Goal: Find specific page/section: Find specific page/section

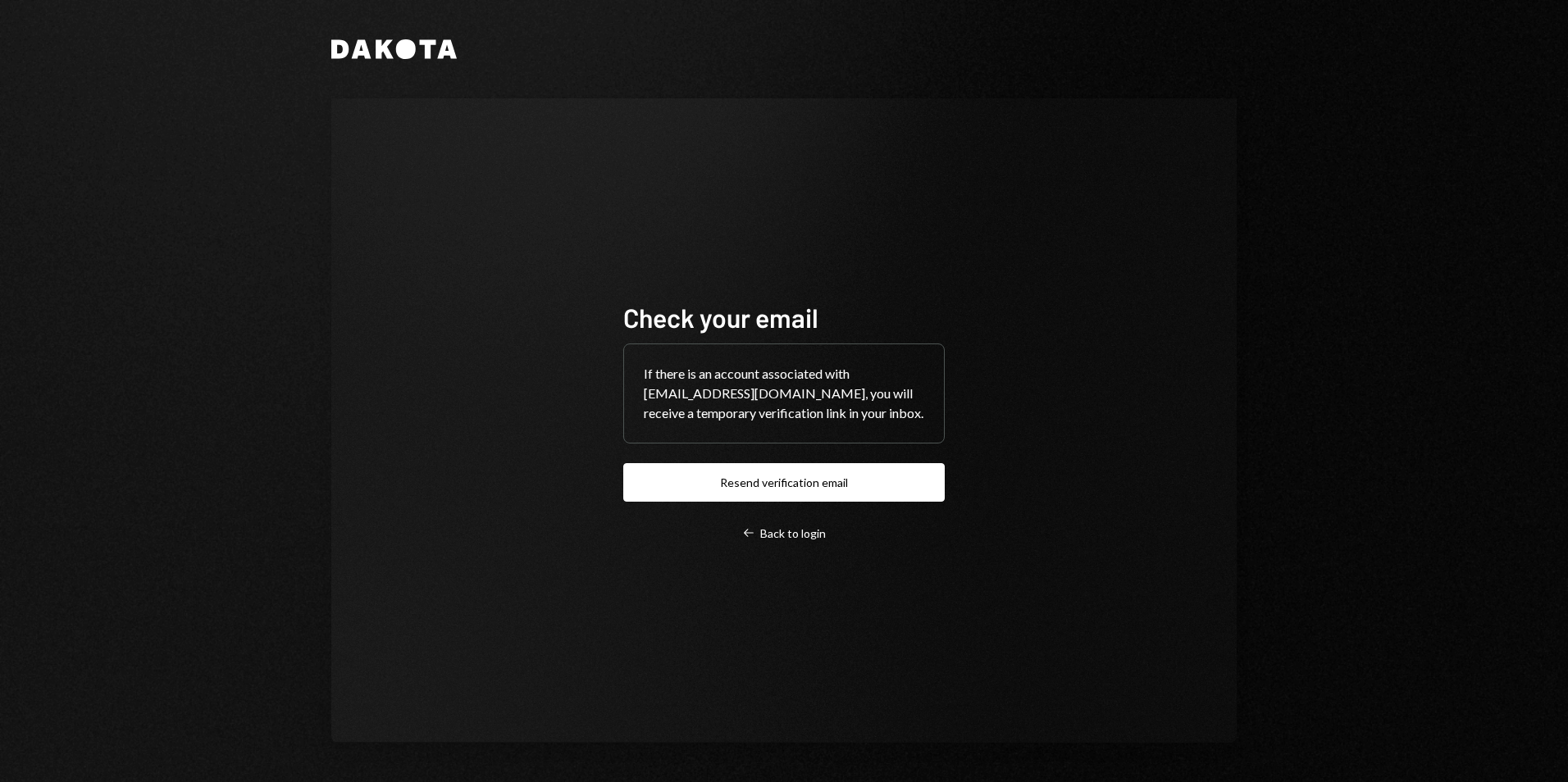
click at [789, 464] on button "Resend verification email" at bounding box center [784, 482] width 321 height 38
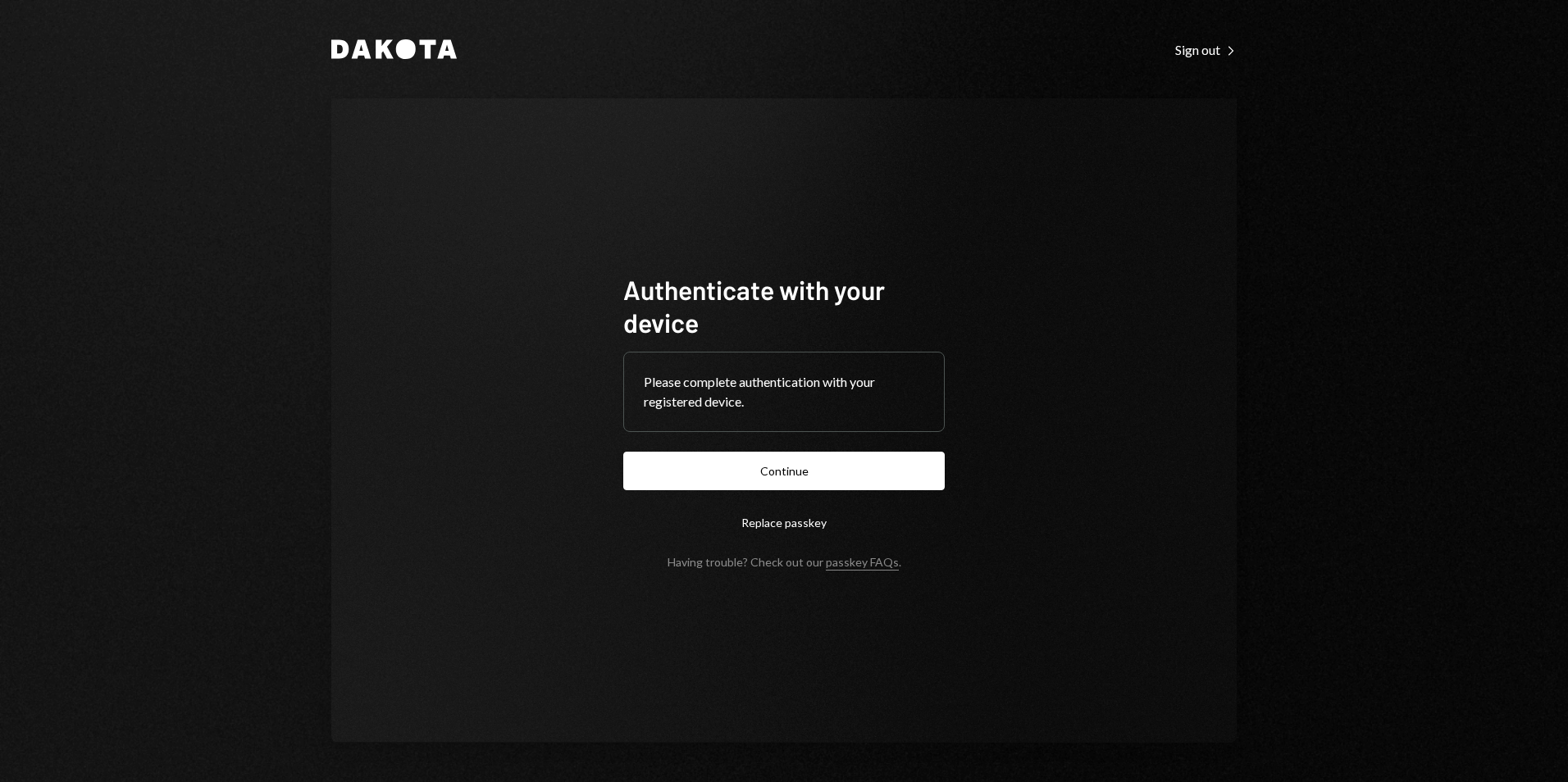
click at [791, 471] on button "Continue" at bounding box center [784, 470] width 321 height 38
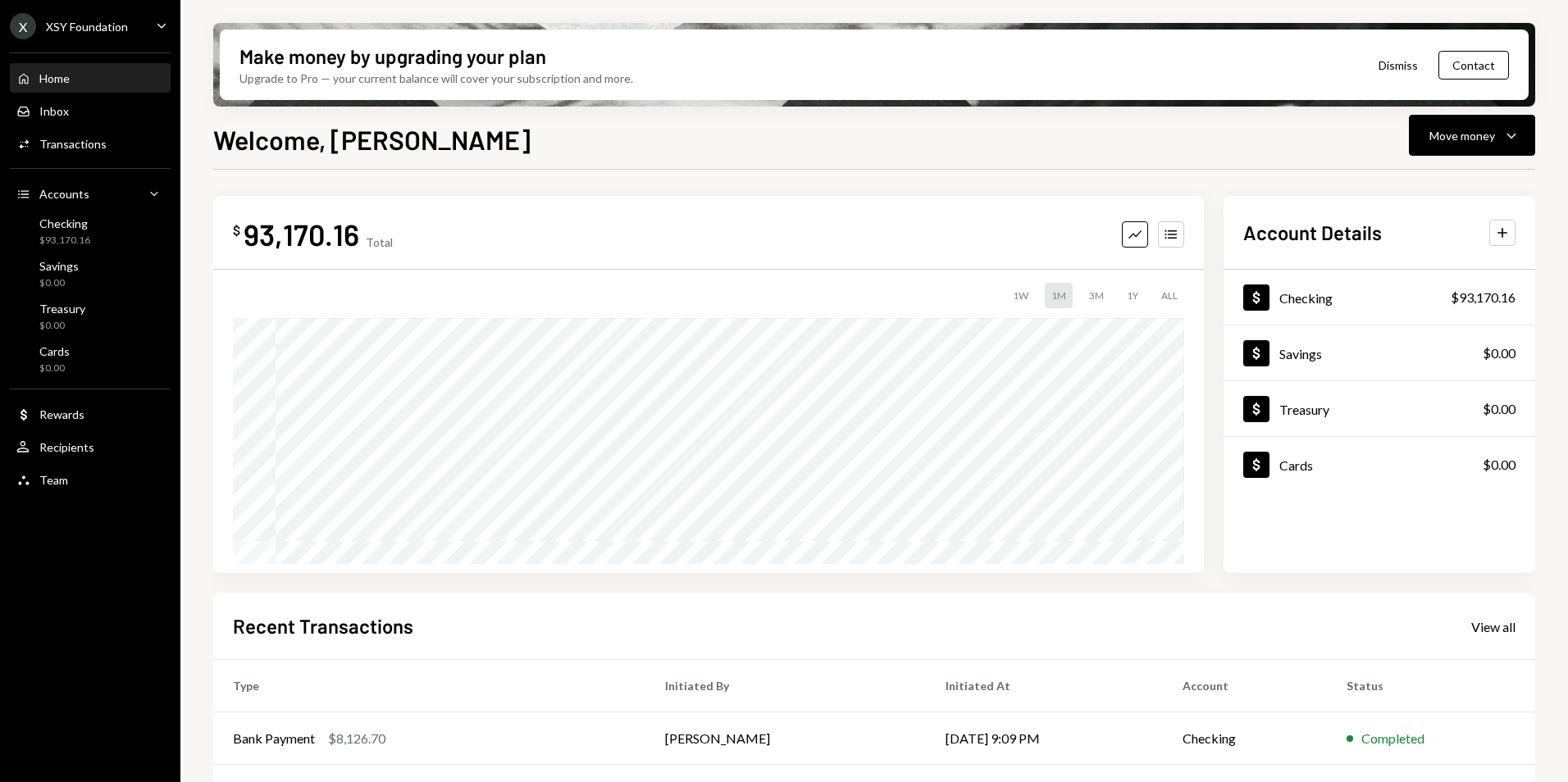
click at [94, 29] on div "XSY Foundation" at bounding box center [87, 26] width 82 height 14
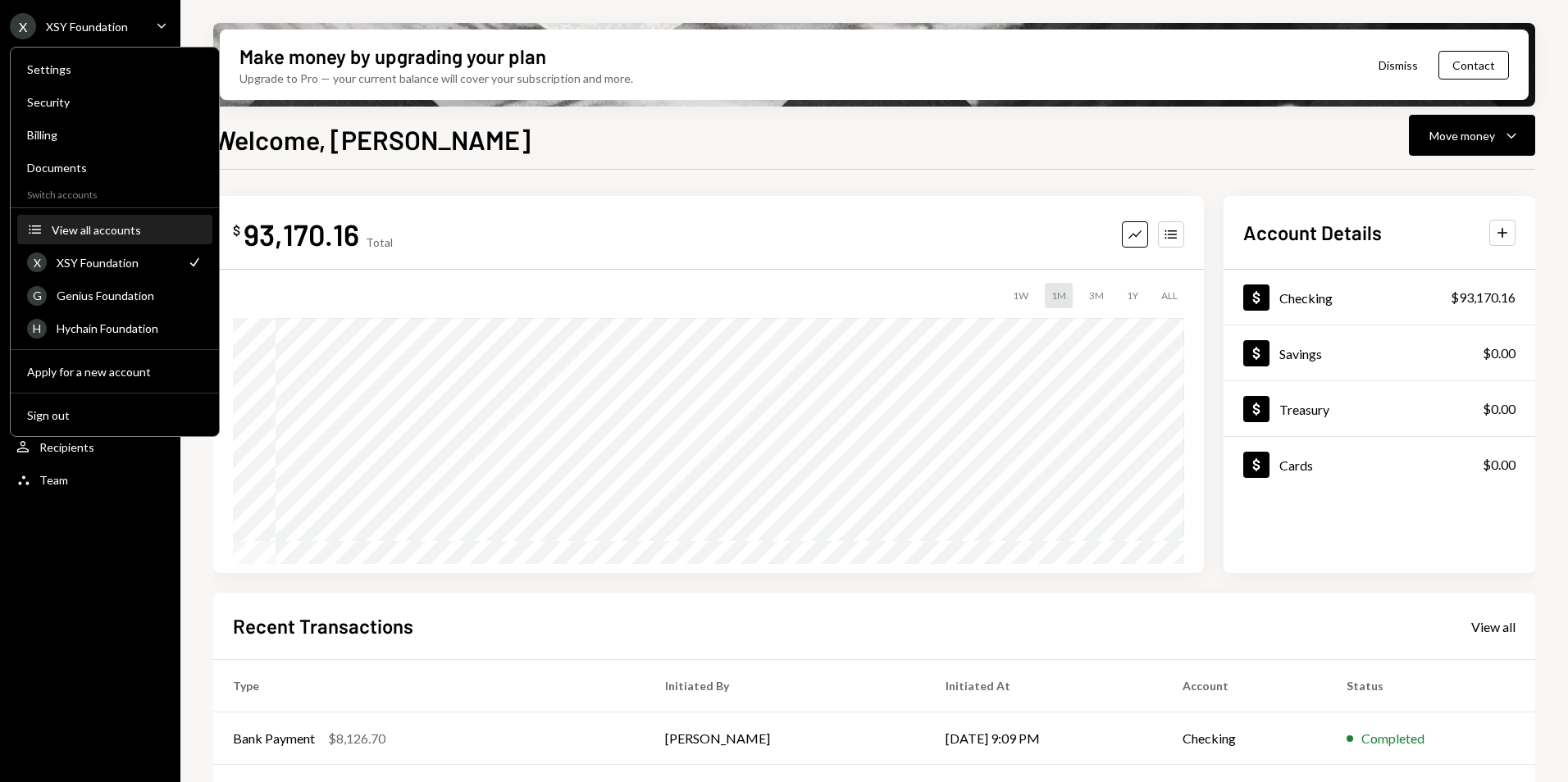
click at [64, 229] on div "View all accounts" at bounding box center [127, 230] width 151 height 14
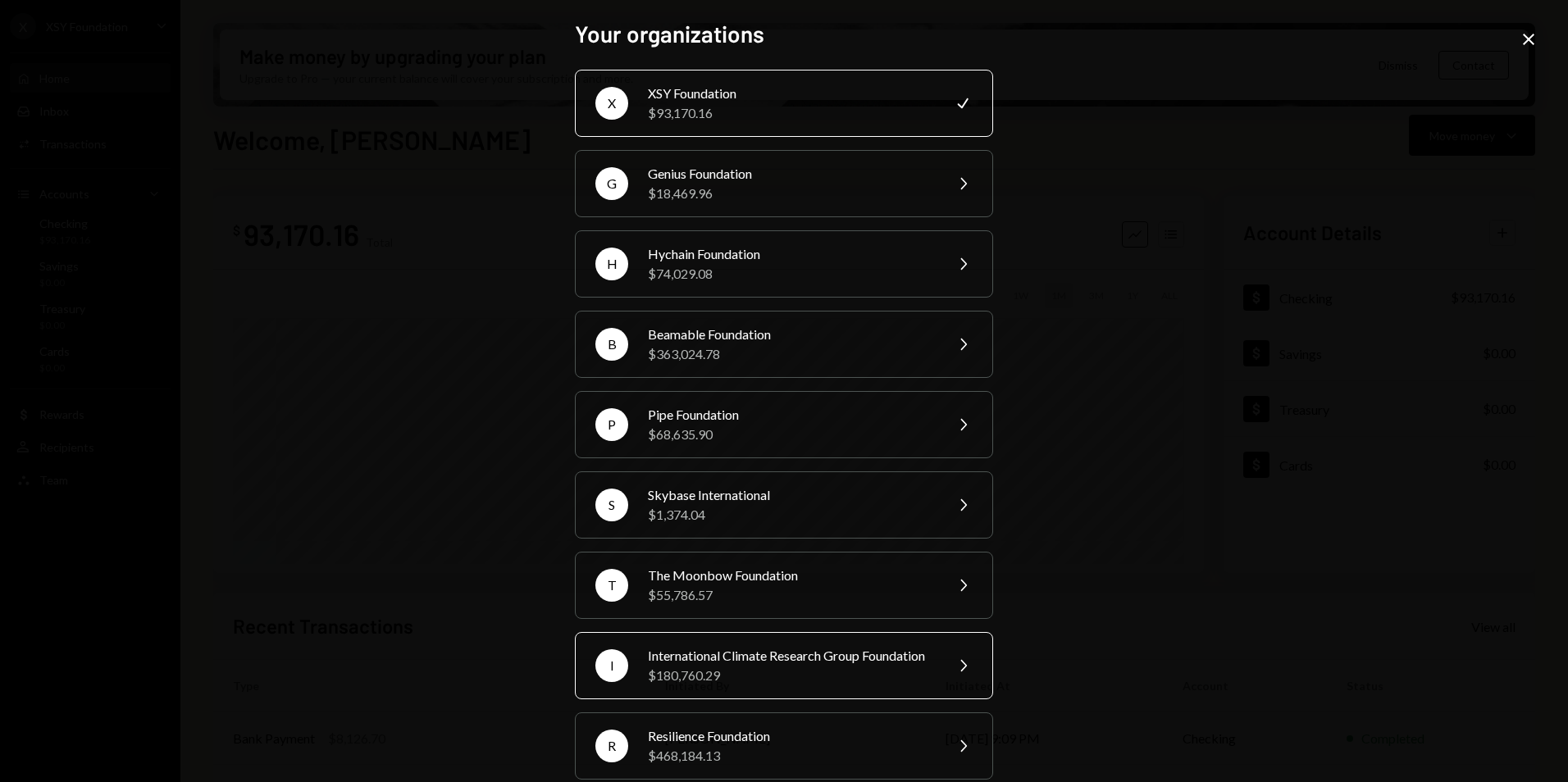
click at [741, 665] on div "International Climate Research Group Foundation" at bounding box center [791, 655] width 286 height 20
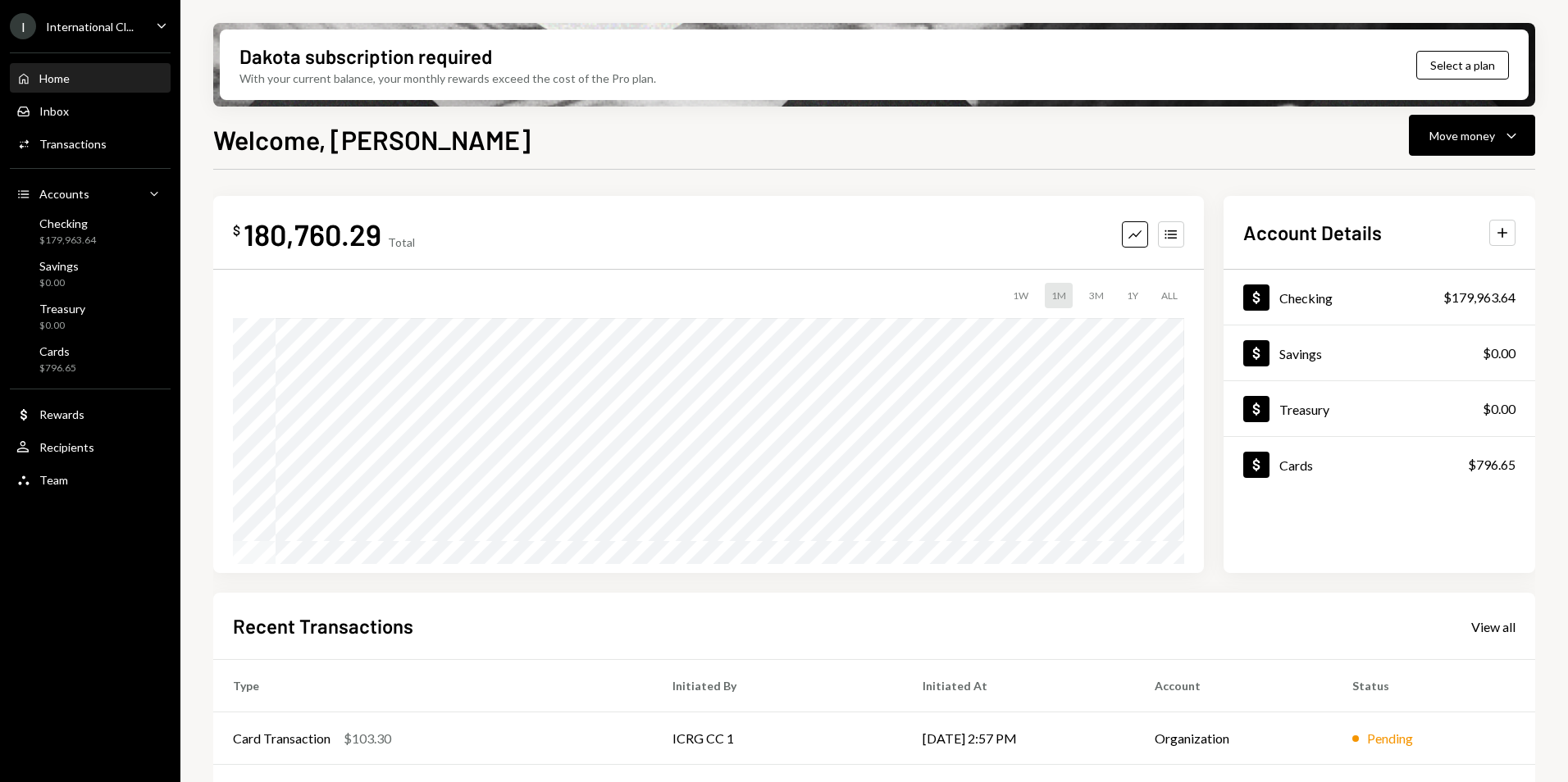
drag, startPoint x: 780, startPoint y: 131, endPoint x: 531, endPoint y: 100, distance: 250.9
click at [780, 130] on div "Welcome, [PERSON_NAME] Move money Caret Down" at bounding box center [874, 137] width 1322 height 36
